Goal: Find contact information: Find contact information

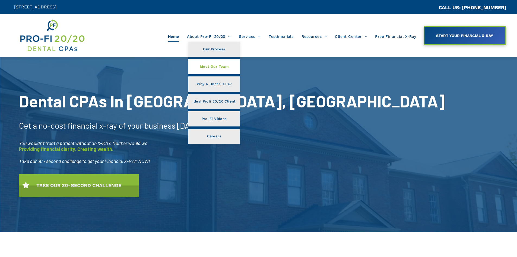
click at [219, 66] on span "Meet Our Team" at bounding box center [214, 66] width 29 height 7
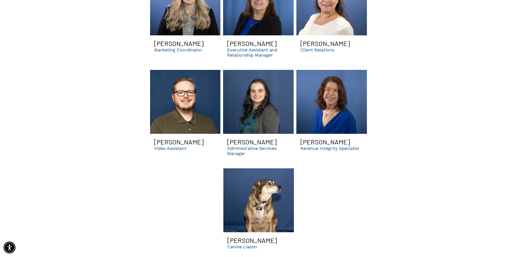
scroll to position [1792, 0]
